Goal: Use online tool/utility: Utilize a website feature to perform a specific function

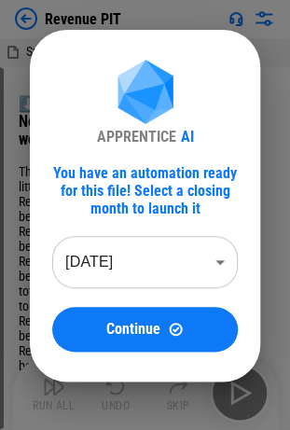
click at [85, 13] on div "APPRENTICE AI You have an automation ready for this file! Select a closing mont…" at bounding box center [145, 206] width 290 height 412
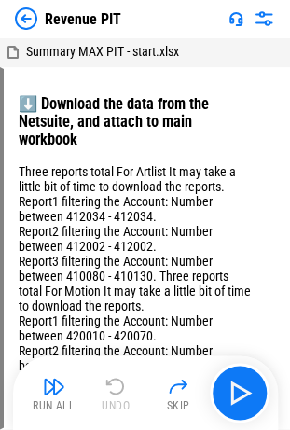
click at [39, 7] on div "Revenue PIT" at bounding box center [145, 18] width 290 height 37
click at [25, 19] on img at bounding box center [26, 18] width 22 height 22
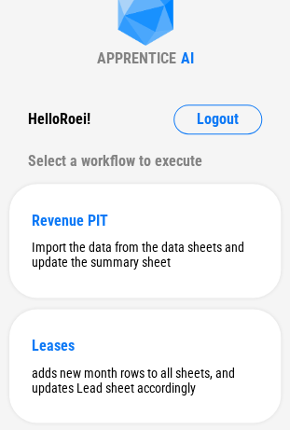
scroll to position [91, 0]
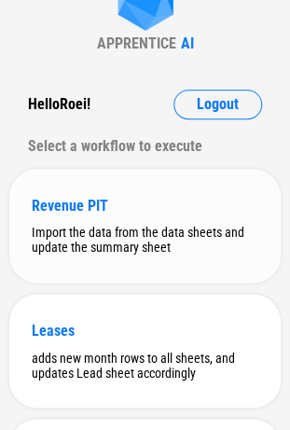
click at [43, 202] on div "Revenue PIT" at bounding box center [145, 206] width 227 height 18
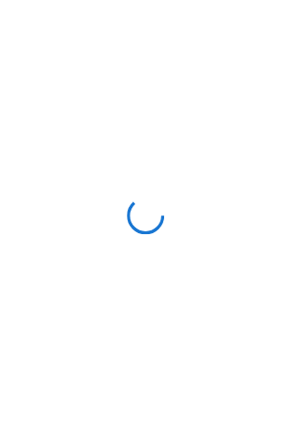
scroll to position [0, 0]
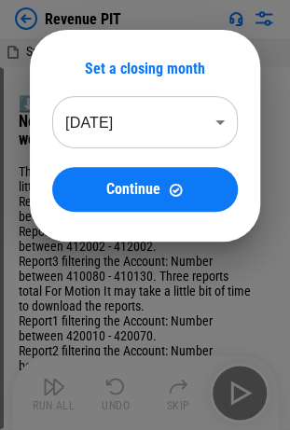
click at [134, 121] on body "Revenue PIT Summary MAX PIT - start.xlsx ⬇️ Download the data from the Netsuite…" at bounding box center [145, 215] width 290 height 430
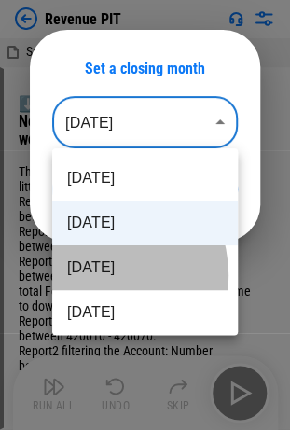
click at [97, 275] on li "Jul 2025" at bounding box center [145, 267] width 186 height 45
type input "********"
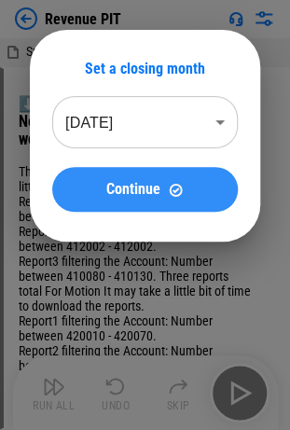
click at [138, 204] on button "Continue" at bounding box center [145, 189] width 186 height 45
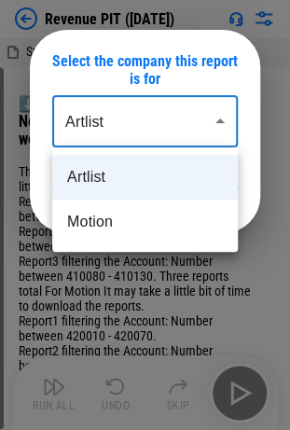
click at [224, 116] on body "Revenue PIT (Jul 25) Summary MAX PIT - start.xlsx ⬇️ Download the data from the…" at bounding box center [145, 215] width 290 height 430
click at [165, 190] on li "Artlist" at bounding box center [145, 177] width 186 height 45
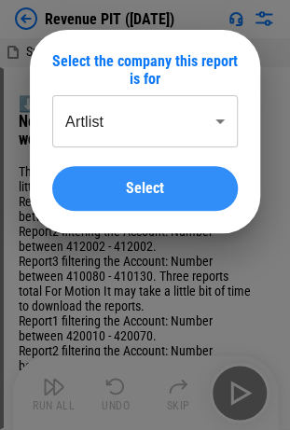
click at [165, 178] on button "Select" at bounding box center [145, 188] width 186 height 45
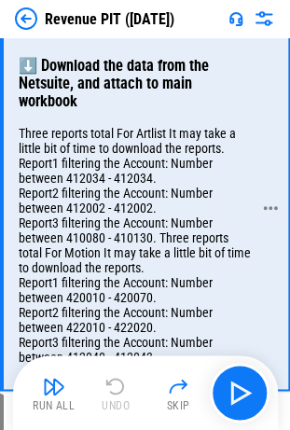
scroll to position [39, 0]
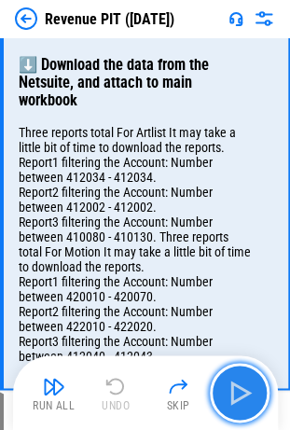
click at [254, 401] on img "button" at bounding box center [240, 393] width 30 height 30
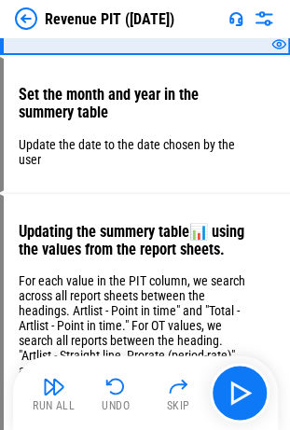
scroll to position [375, 0]
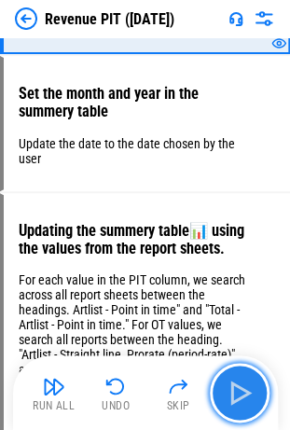
click at [247, 378] on img "button" at bounding box center [240, 393] width 30 height 30
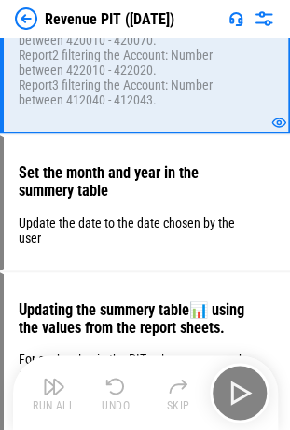
scroll to position [297, 0]
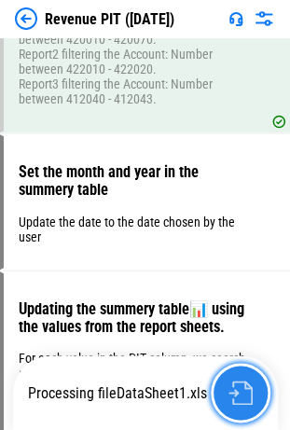
click at [236, 388] on img "button" at bounding box center [241, 393] width 24 height 24
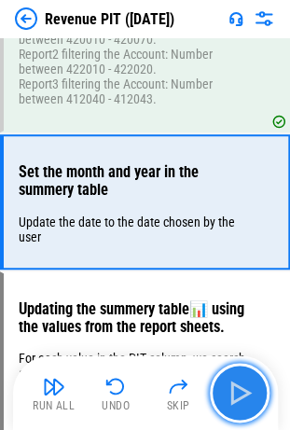
click at [246, 384] on img "button" at bounding box center [240, 393] width 30 height 30
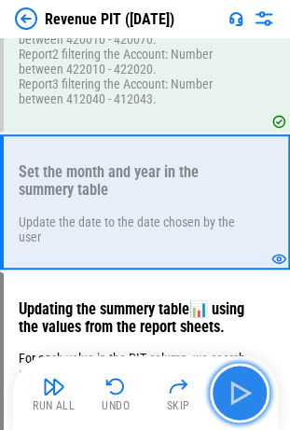
click at [231, 391] on img "button" at bounding box center [240, 393] width 30 height 30
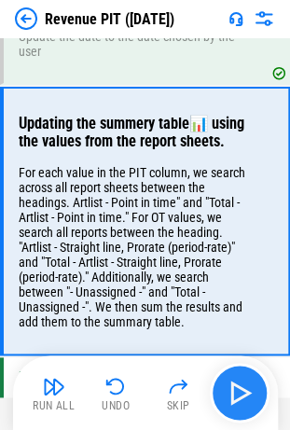
scroll to position [508, 0]
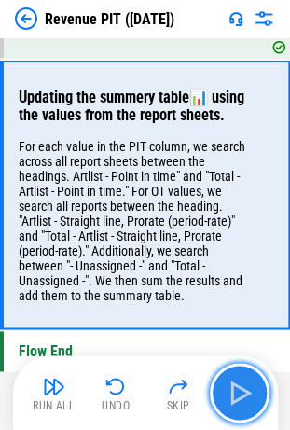
click at [236, 392] on img "button" at bounding box center [240, 393] width 30 height 30
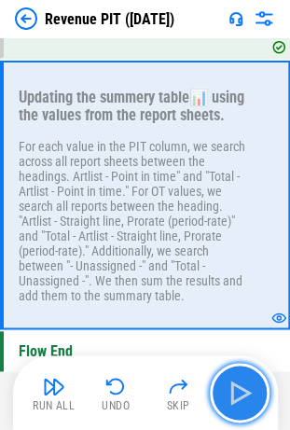
click at [236, 392] on img "button" at bounding box center [240, 393] width 30 height 30
